Goal: Information Seeking & Learning: Learn about a topic

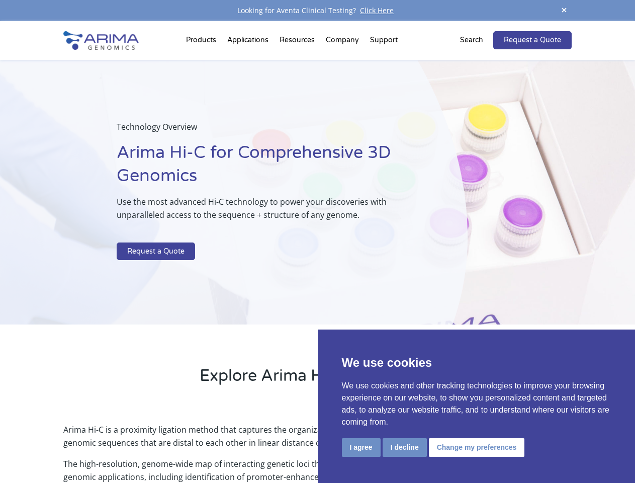
click at [317, 241] on p at bounding box center [267, 235] width 300 height 13
click at [361, 447] on button "I agree" at bounding box center [361, 447] width 39 height 19
click at [404, 447] on p "Arima Hi-C is a proximity ligation method that captures the organizational stru…" at bounding box center [317, 440] width 508 height 34
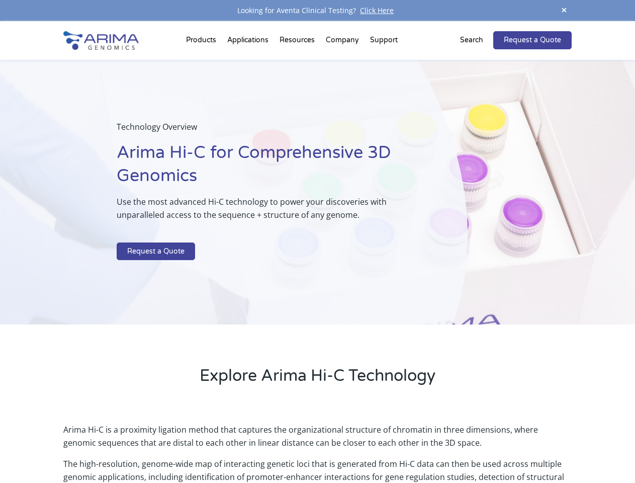
click at [475, 447] on p "Arima Hi-C is a proximity ligation method that captures the organizational stru…" at bounding box center [317, 440] width 508 height 34
click at [564, 11] on span at bounding box center [564, 11] width 15 height 14
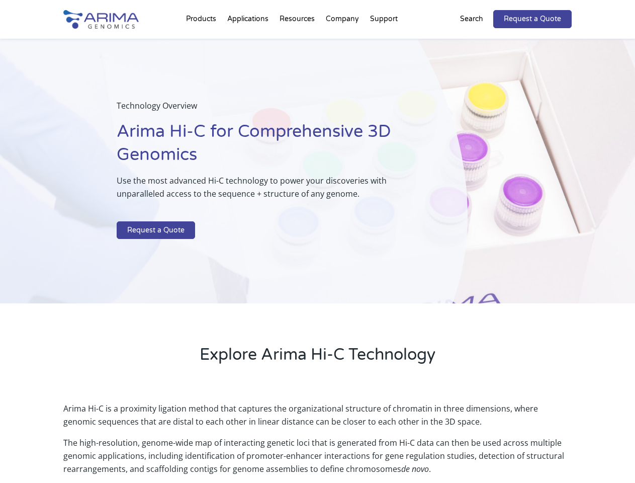
click at [317, 252] on div "Technology Overview Arima Hi-C for Comprehensive 3D Genomics Use the most advan…" at bounding box center [234, 171] width 468 height 265
click at [203, 42] on div "Technology Overview Arima Hi-C for Comprehensive 3D Genomics Use the most advan…" at bounding box center [234, 171] width 468 height 265
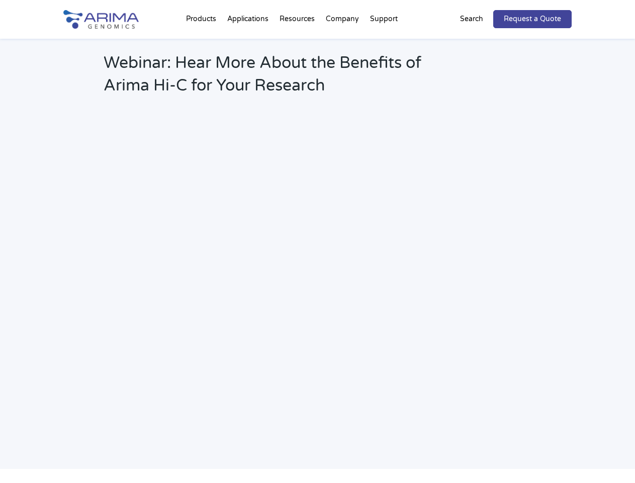
click at [384, 52] on h2 "Webinar: Hear More About the Benefits of Arima Hi-C for Your Research" at bounding box center [271, 78] width 334 height 53
